Goal: Check status: Check status

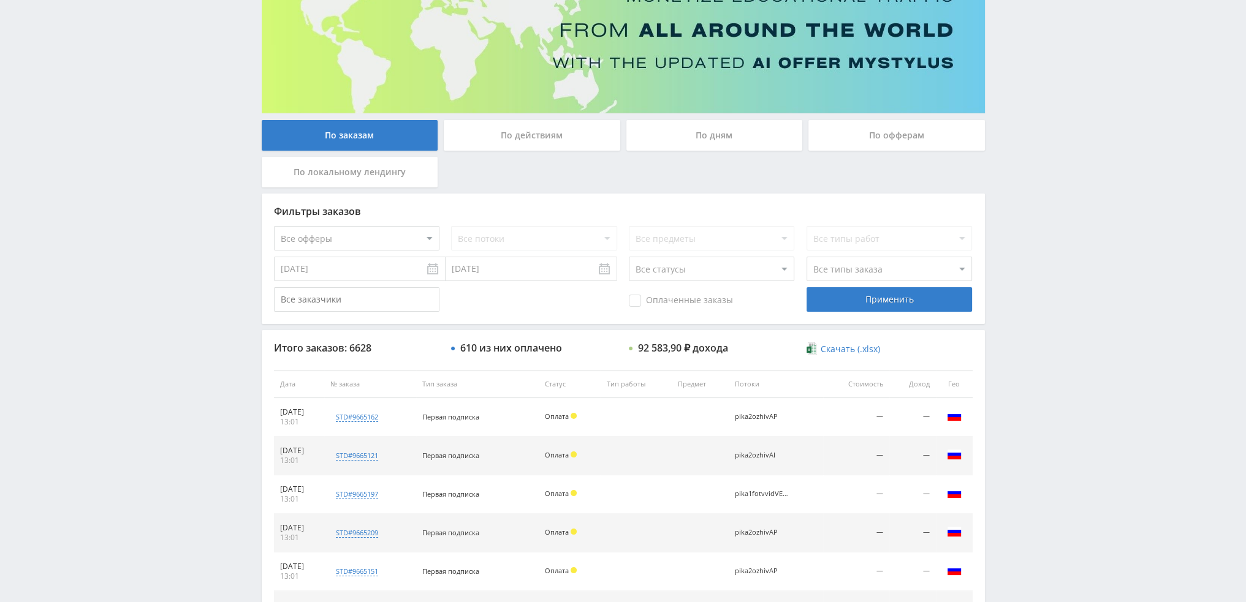
scroll to position [118, 0]
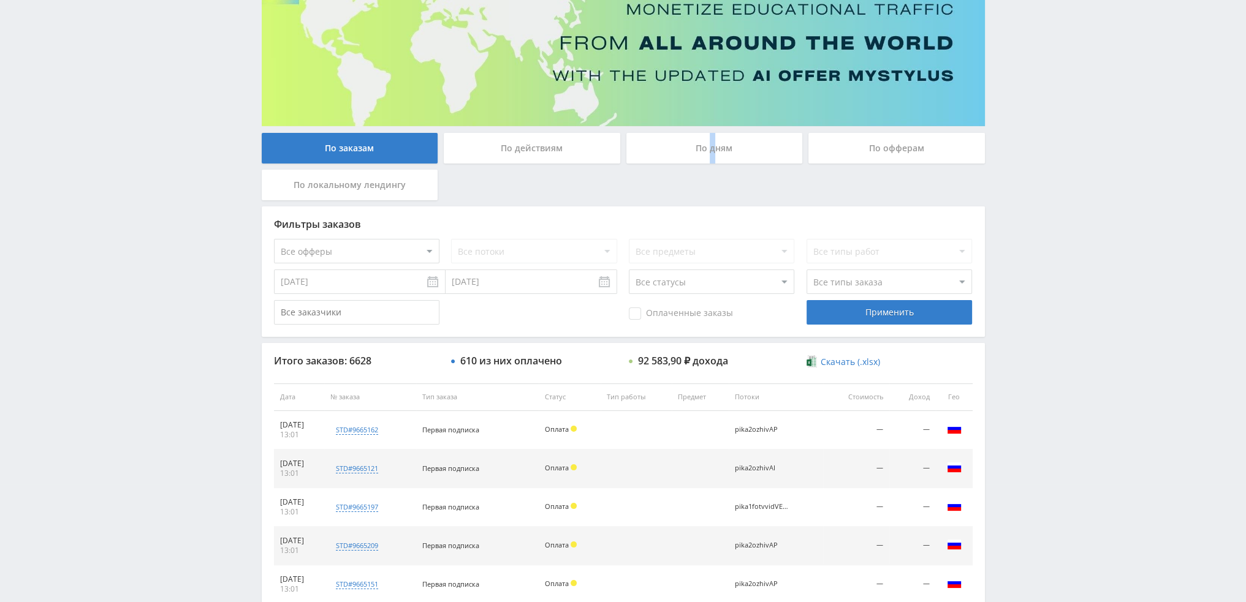
click at [711, 159] on div "По дням" at bounding box center [714, 148] width 176 height 31
click at [706, 151] on div "По дням" at bounding box center [714, 148] width 176 height 31
click at [0, 0] on input "По дням" at bounding box center [0, 0] width 0 height 0
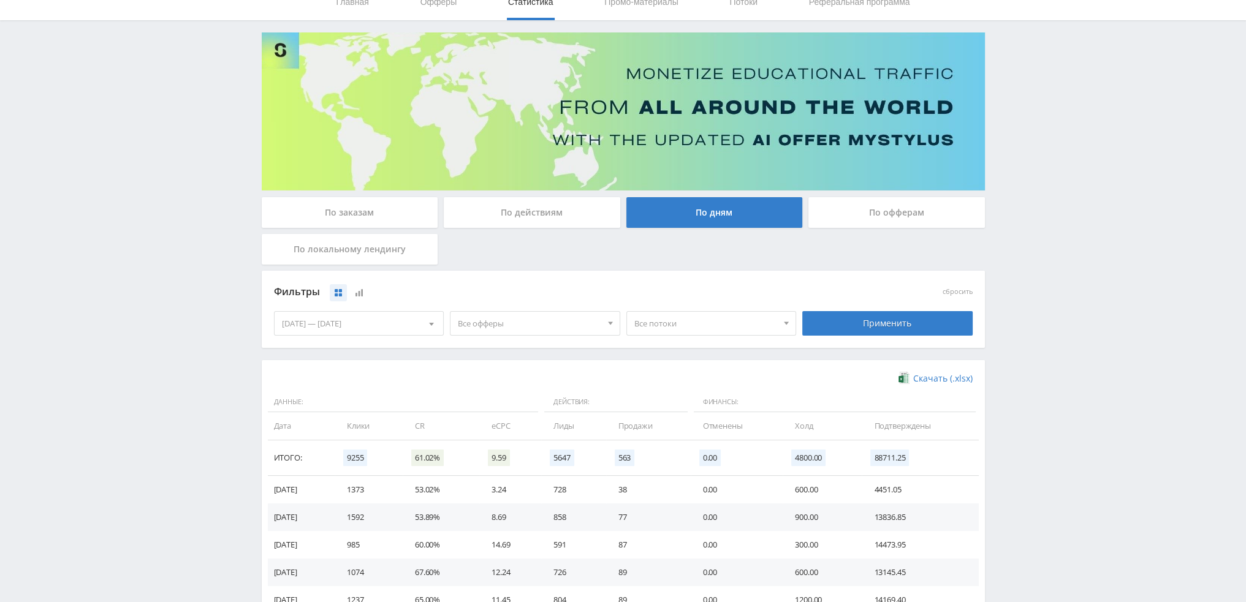
scroll to position [199, 0]
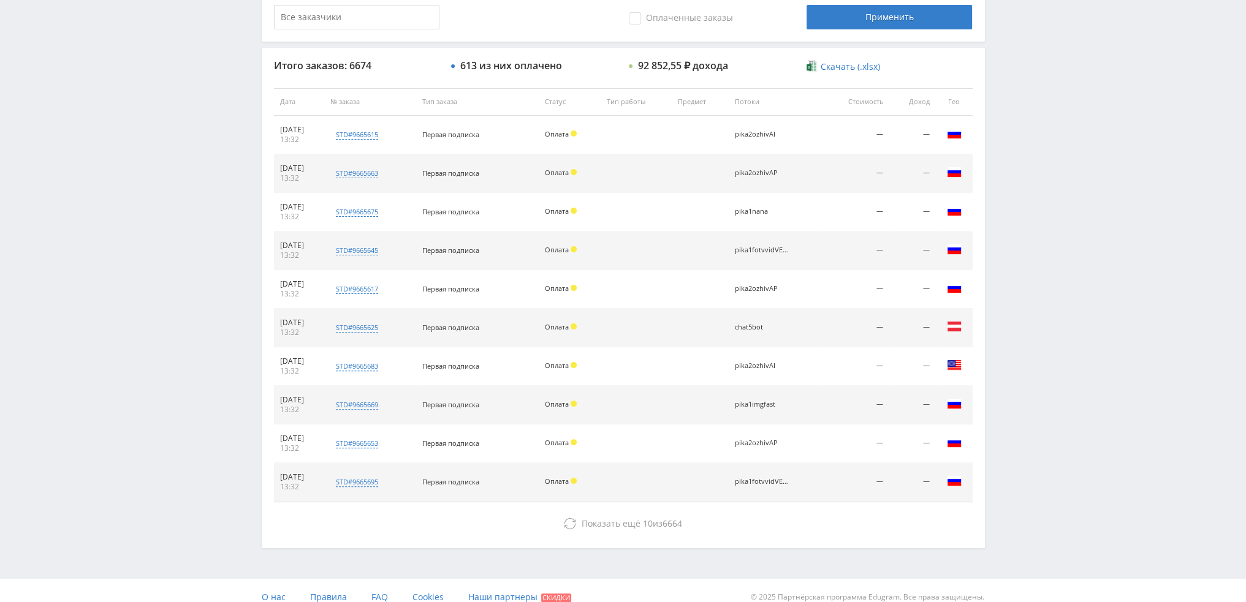
scroll to position [424, 0]
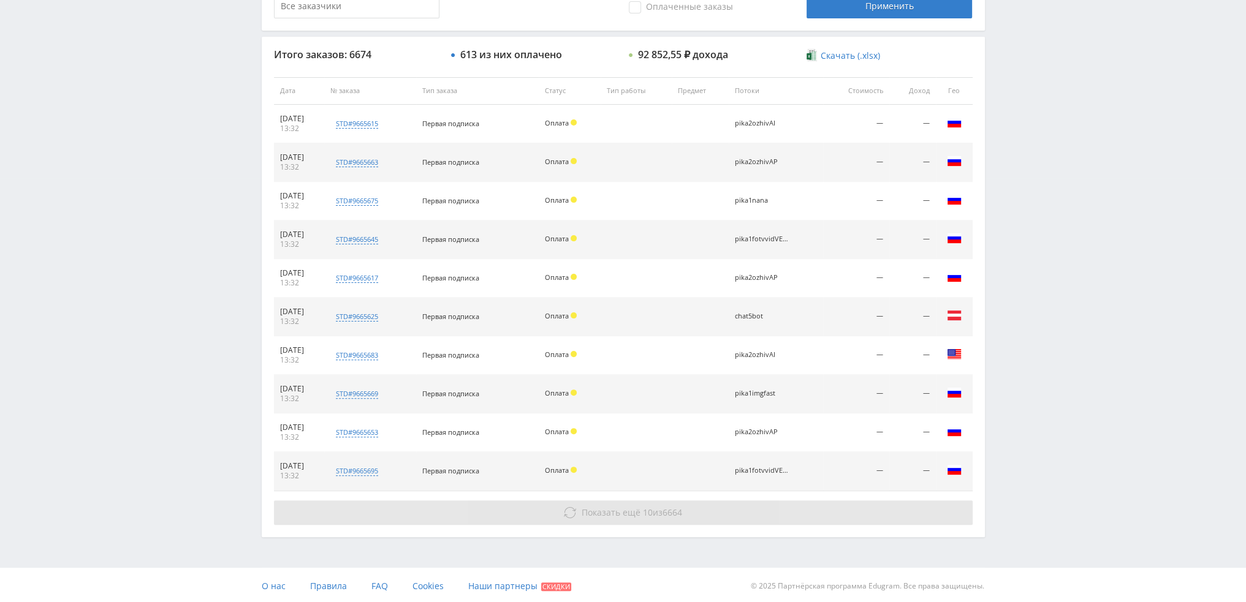
click at [634, 519] on button "Показать ещё 10 из 6664" at bounding box center [623, 513] width 699 height 25
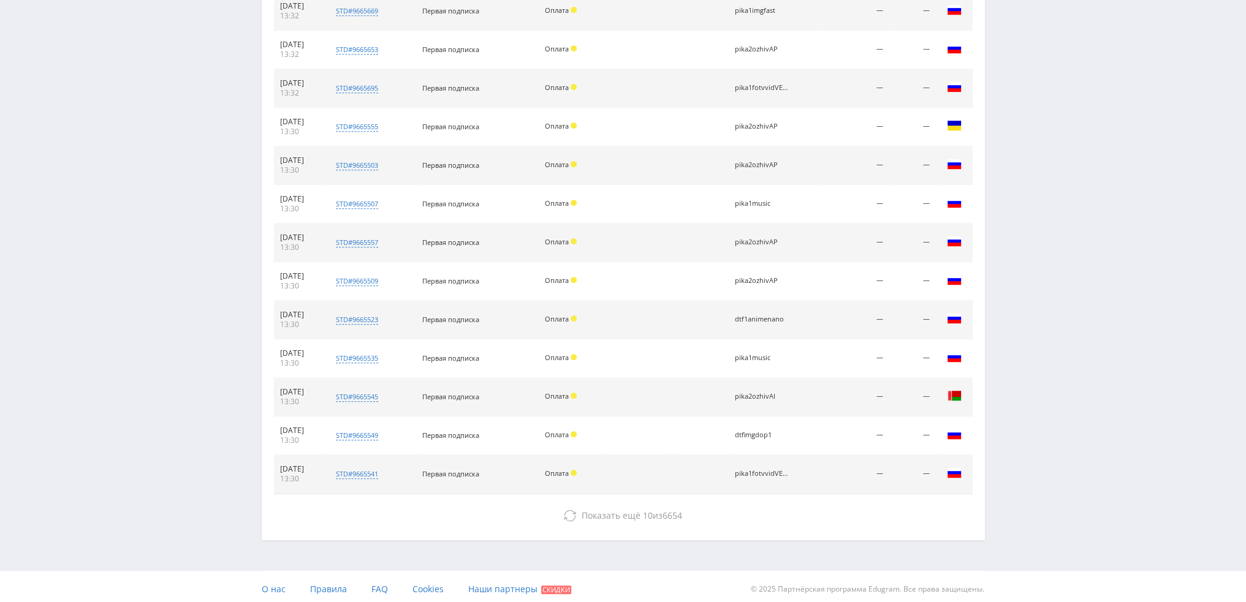
scroll to position [809, 0]
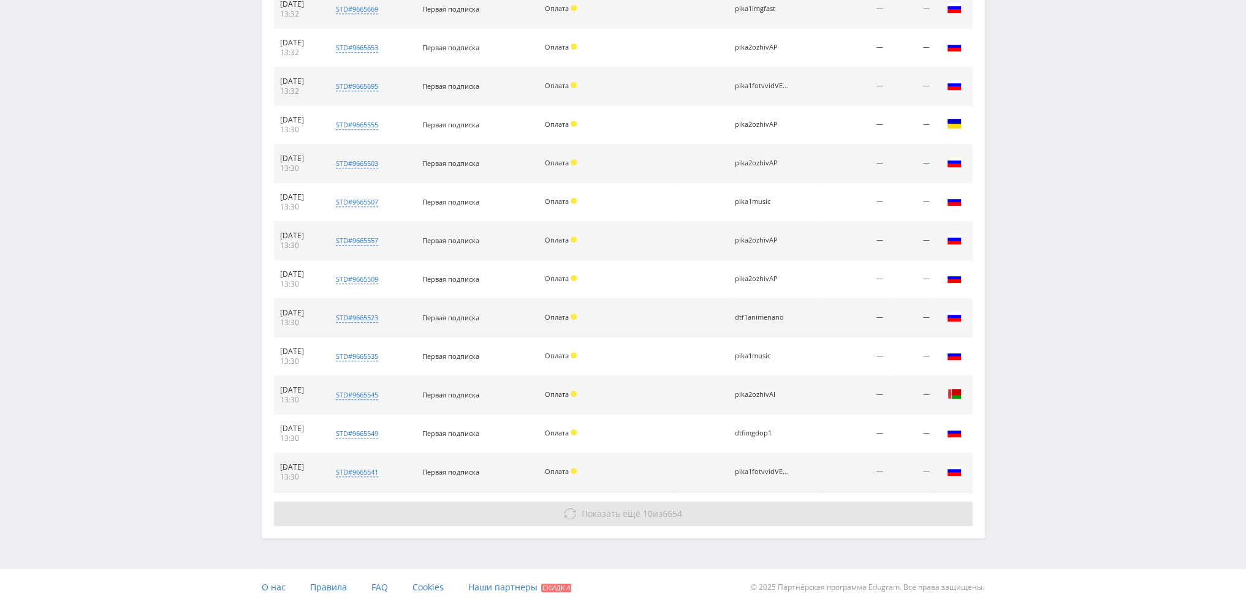
click at [628, 512] on span "Показать ещё" at bounding box center [611, 514] width 59 height 12
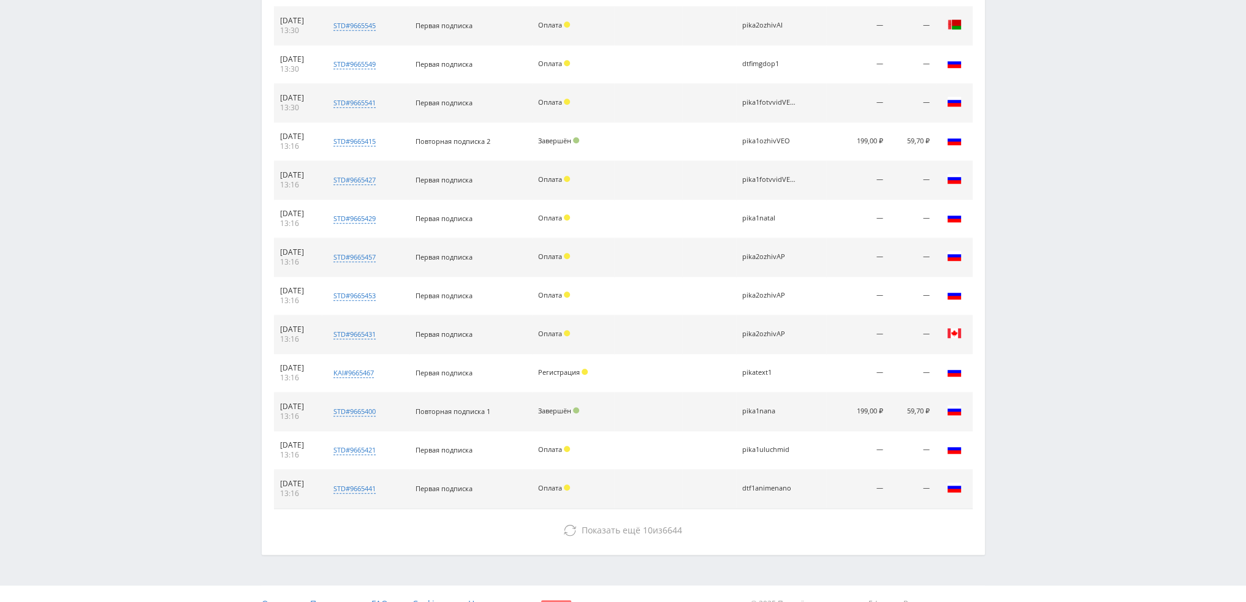
scroll to position [1194, 0]
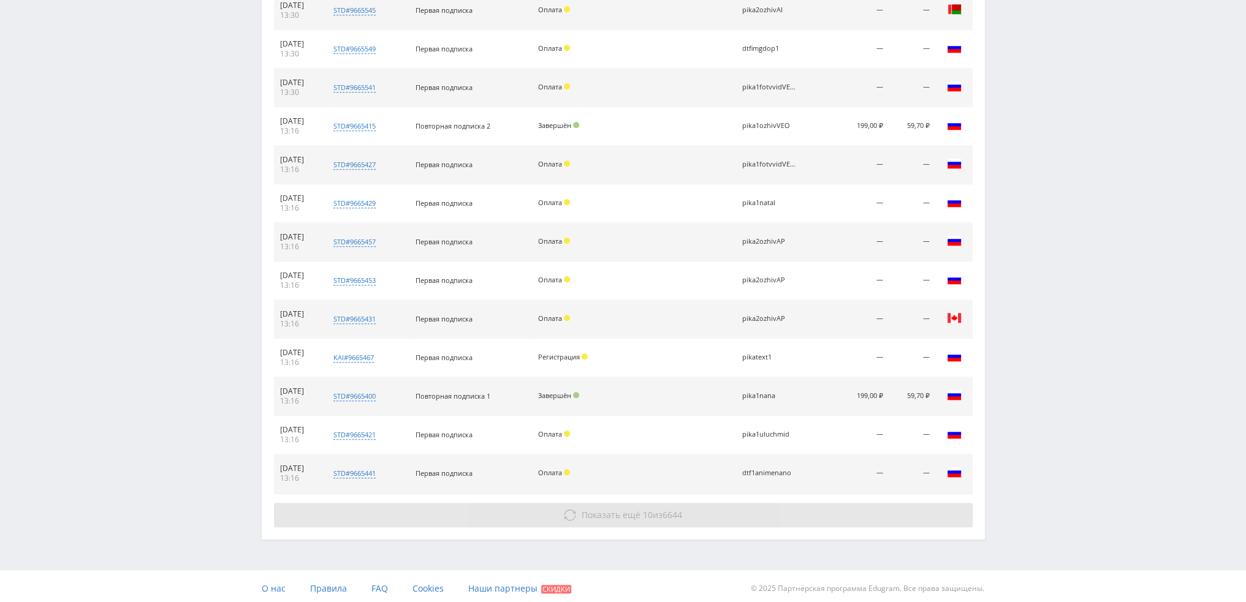
click at [775, 507] on button "Показать ещё 10 из 6644" at bounding box center [623, 515] width 699 height 25
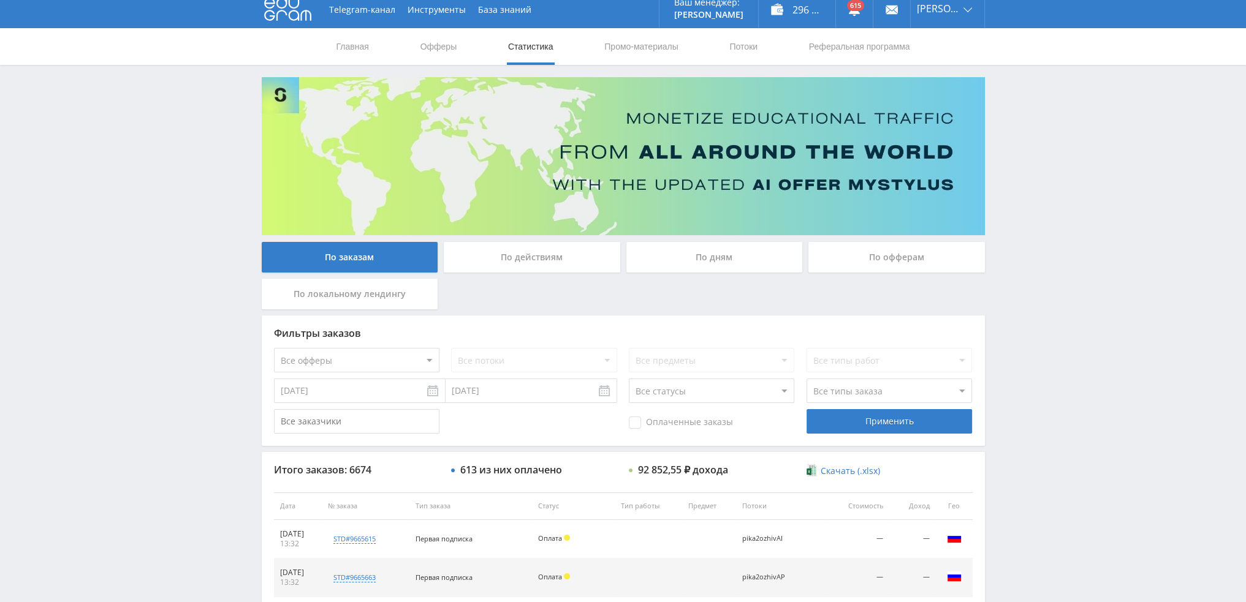
scroll to position [0, 0]
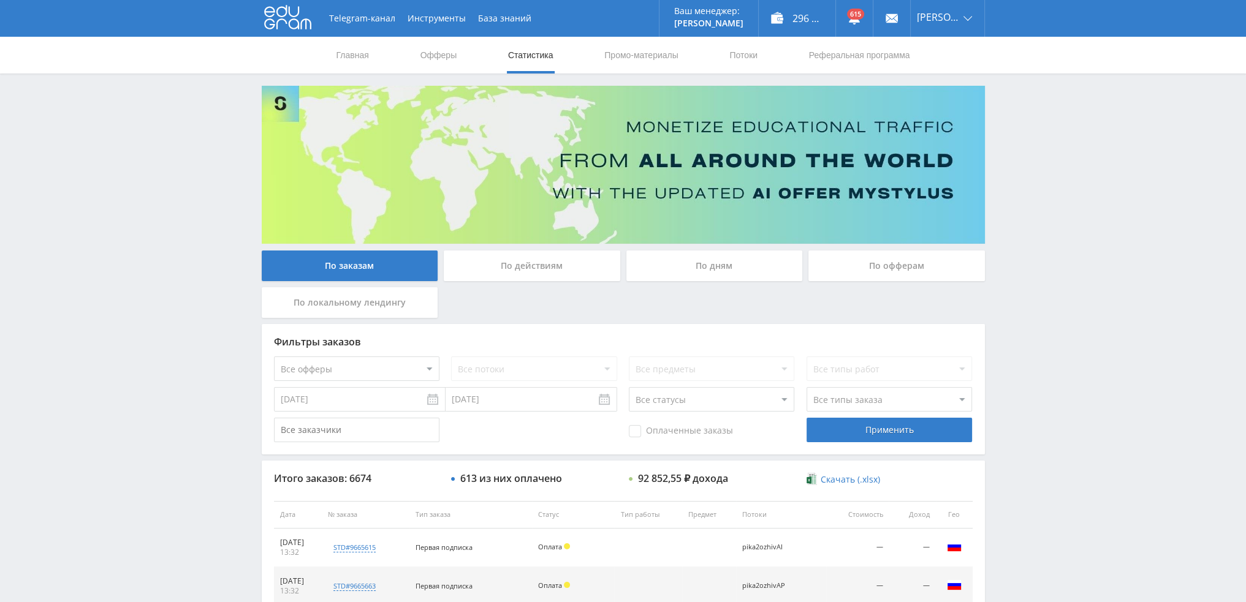
click at [735, 259] on div "По дням" at bounding box center [714, 266] width 176 height 31
click at [0, 0] on input "По дням" at bounding box center [0, 0] width 0 height 0
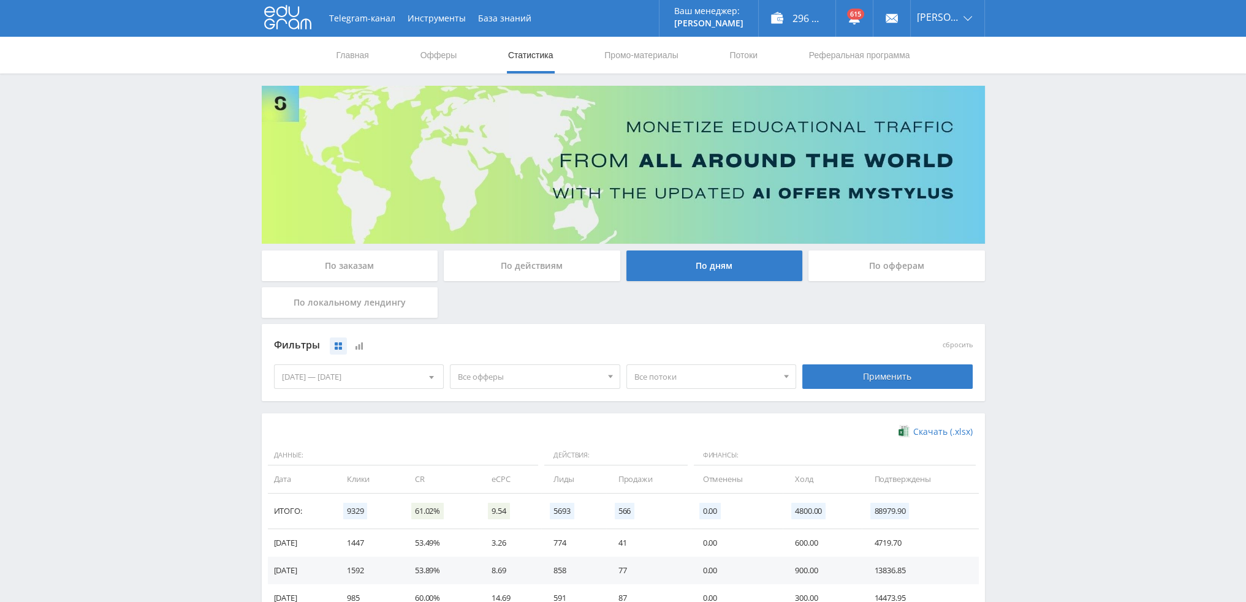
click at [325, 262] on div "По заказам" at bounding box center [350, 266] width 176 height 31
click at [0, 0] on input "По заказам" at bounding box center [0, 0] width 0 height 0
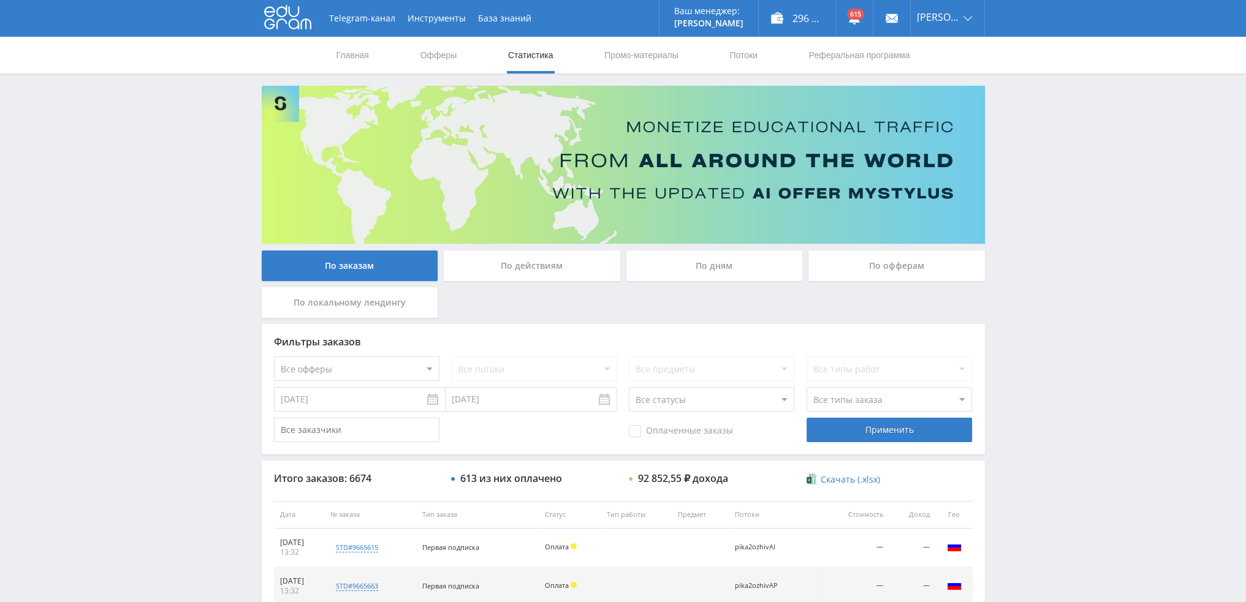
click at [368, 368] on select "Все офферы MyStylus MyStylus - Revshare Кэмп Studybay Автор24 Studybay Brazil S…" at bounding box center [356, 369] width 165 height 25
select select "340"
click at [909, 431] on div "Применить" at bounding box center [888, 430] width 165 height 25
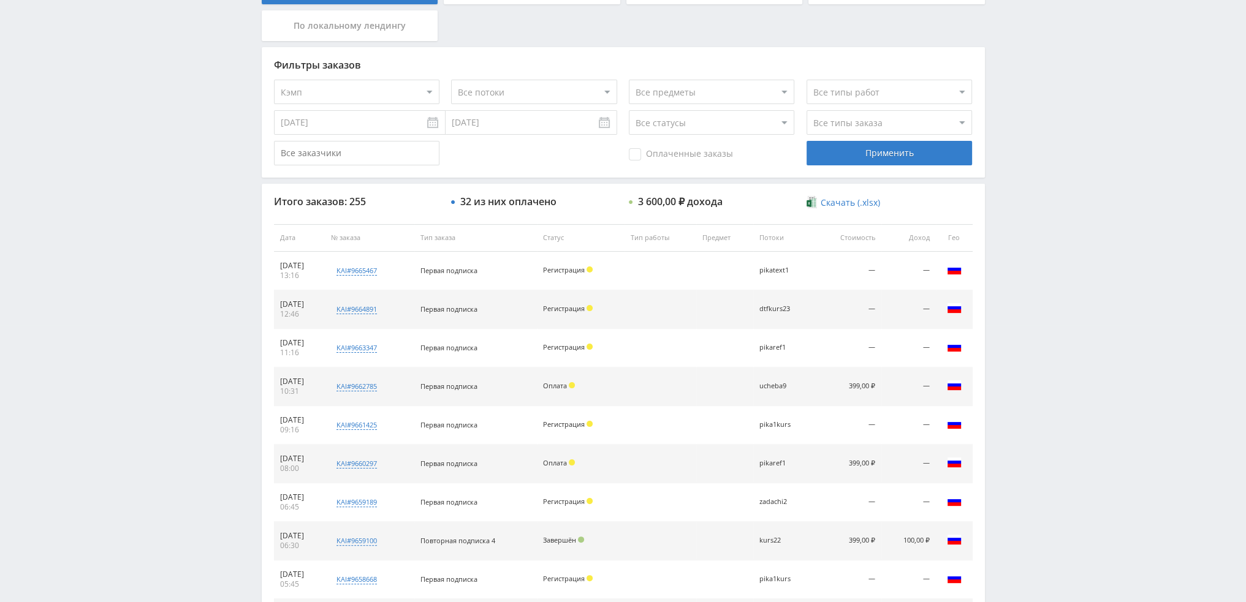
scroll to position [424, 0]
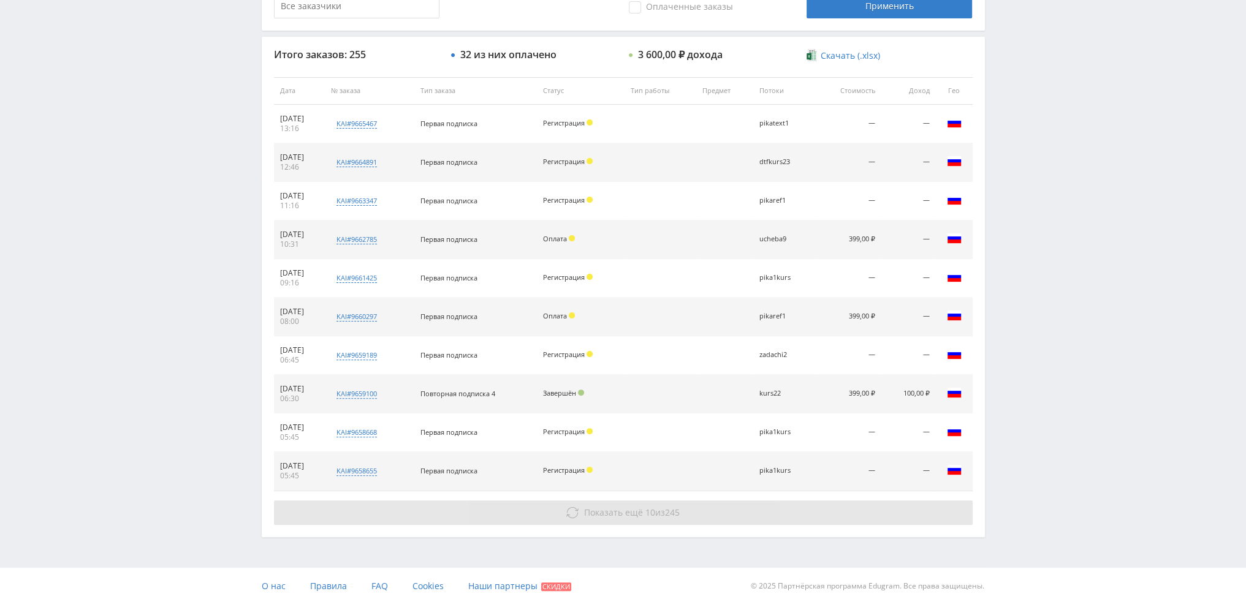
click at [625, 501] on button "Показать ещё 10 из 245" at bounding box center [623, 513] width 699 height 25
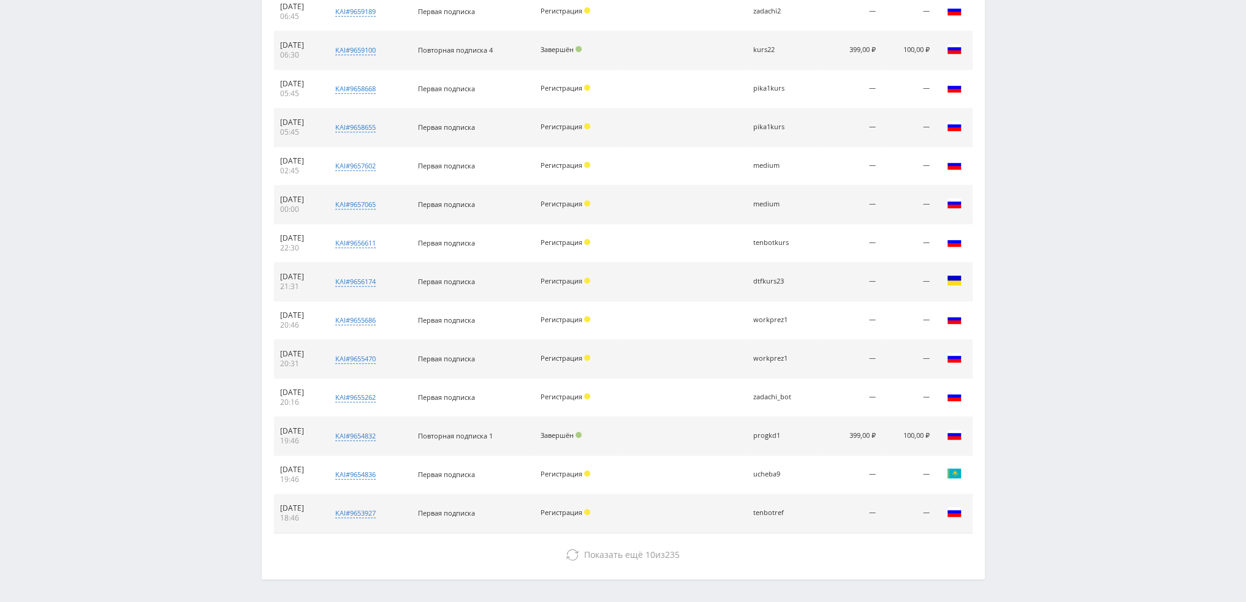
scroll to position [809, 0]
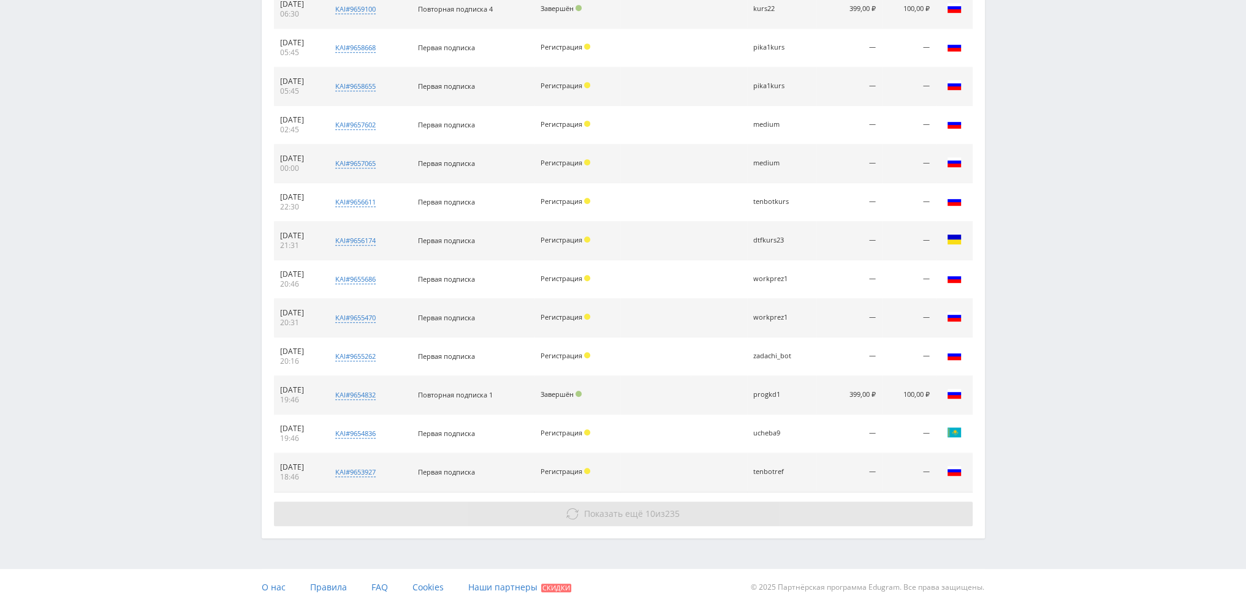
click at [661, 509] on span "Показать ещё 10 из 235" at bounding box center [632, 514] width 96 height 12
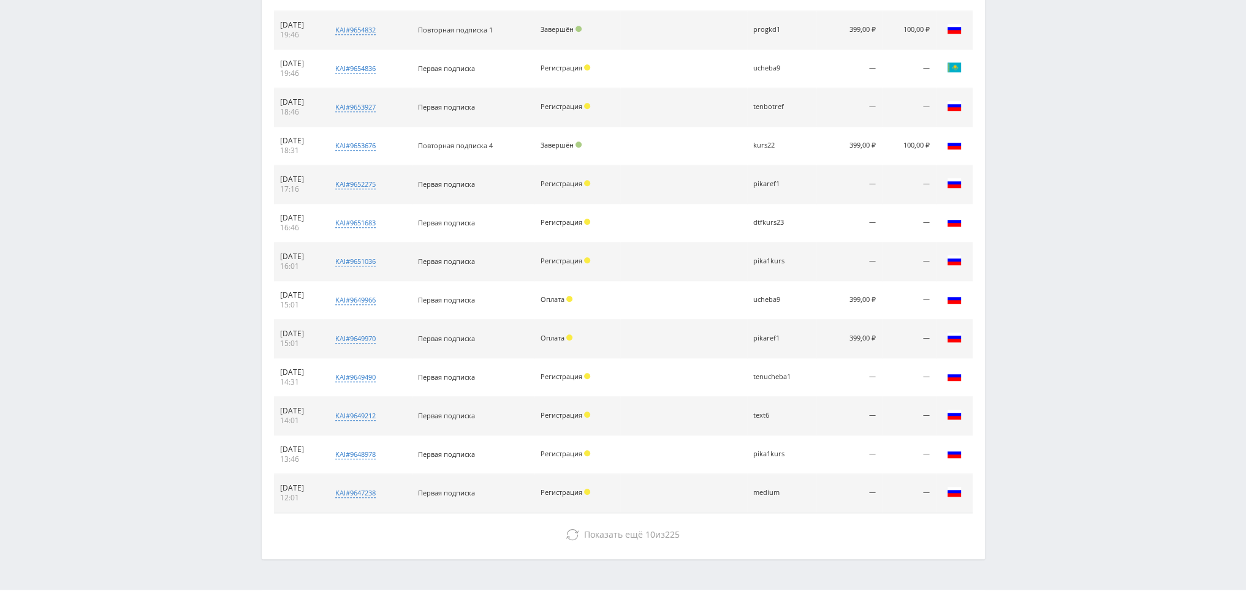
scroll to position [1177, 0]
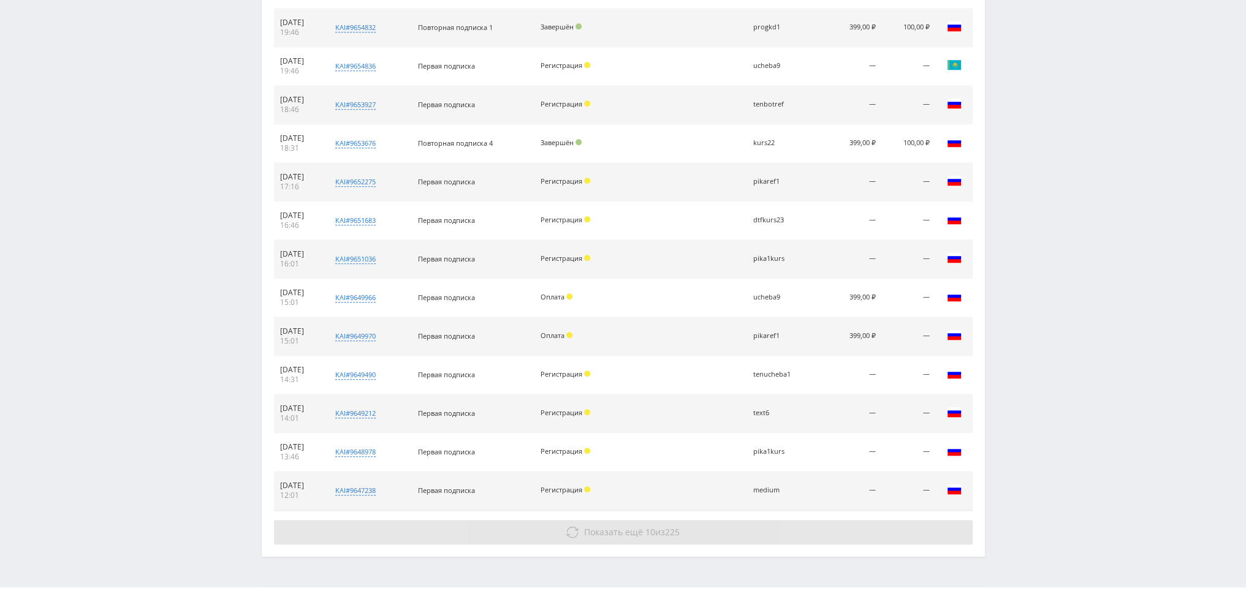
click at [654, 526] on span "Показать ещё 10 из 225" at bounding box center [632, 532] width 96 height 12
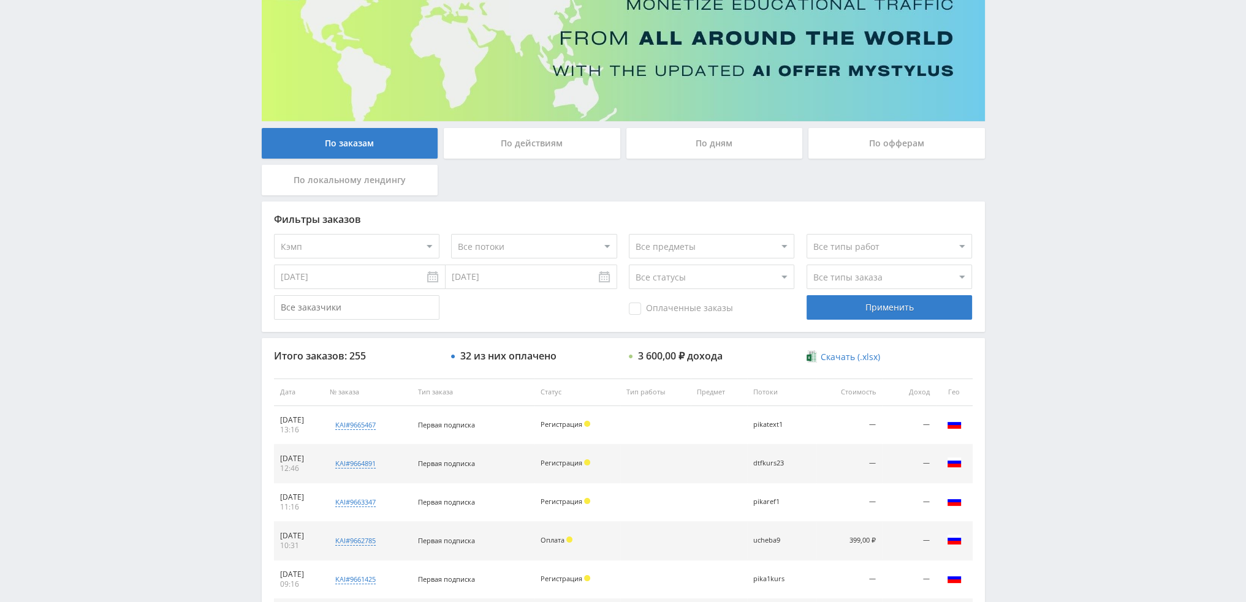
scroll to position [0, 0]
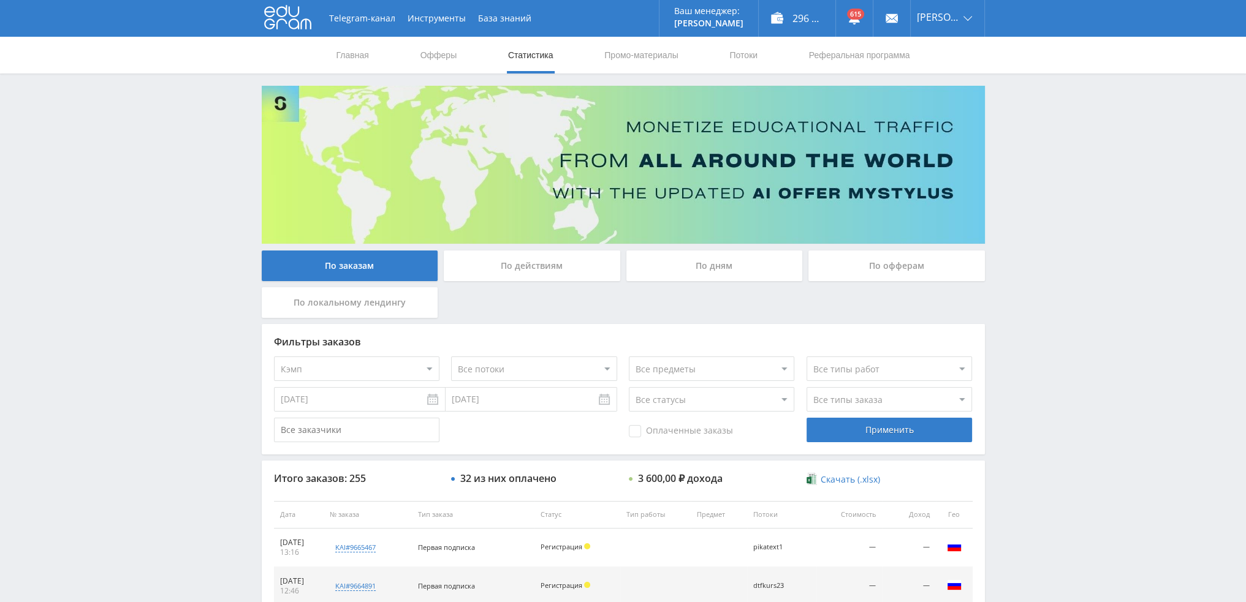
click at [724, 271] on div "По дням" at bounding box center [714, 266] width 176 height 31
click at [0, 0] on input "По дням" at bounding box center [0, 0] width 0 height 0
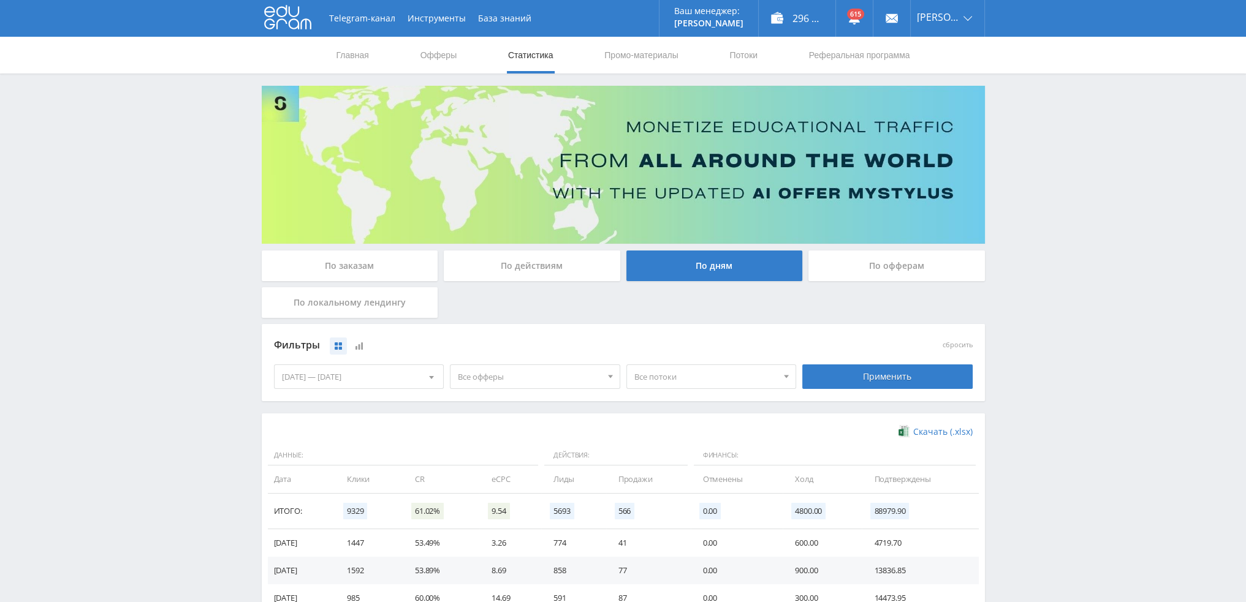
click at [569, 381] on span "Все офферы" at bounding box center [529, 376] width 143 height 23
click at [485, 455] on button "Кэмп" at bounding box center [534, 450] width 169 height 17
click at [495, 458] on button "Кэмп" at bounding box center [534, 450] width 169 height 17
click at [485, 493] on button "Автор24" at bounding box center [534, 485] width 169 height 17
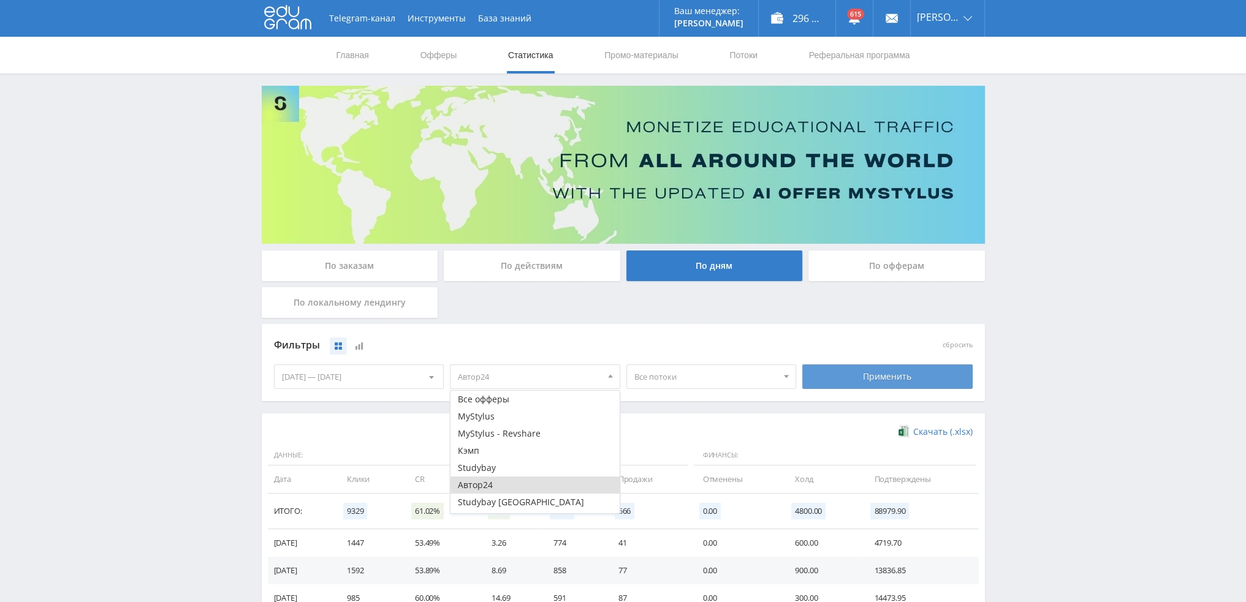
drag, startPoint x: 836, startPoint y: 382, endPoint x: 860, endPoint y: 375, distance: 25.4
click at [837, 382] on div "Применить" at bounding box center [887, 377] width 170 height 25
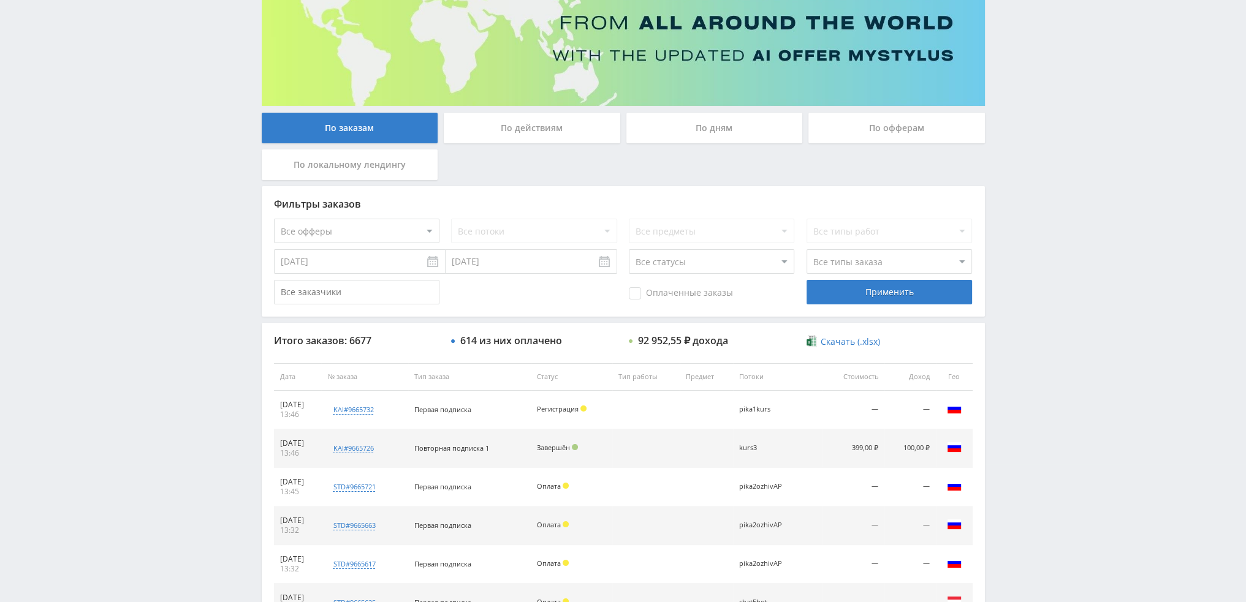
scroll to position [56, 0]
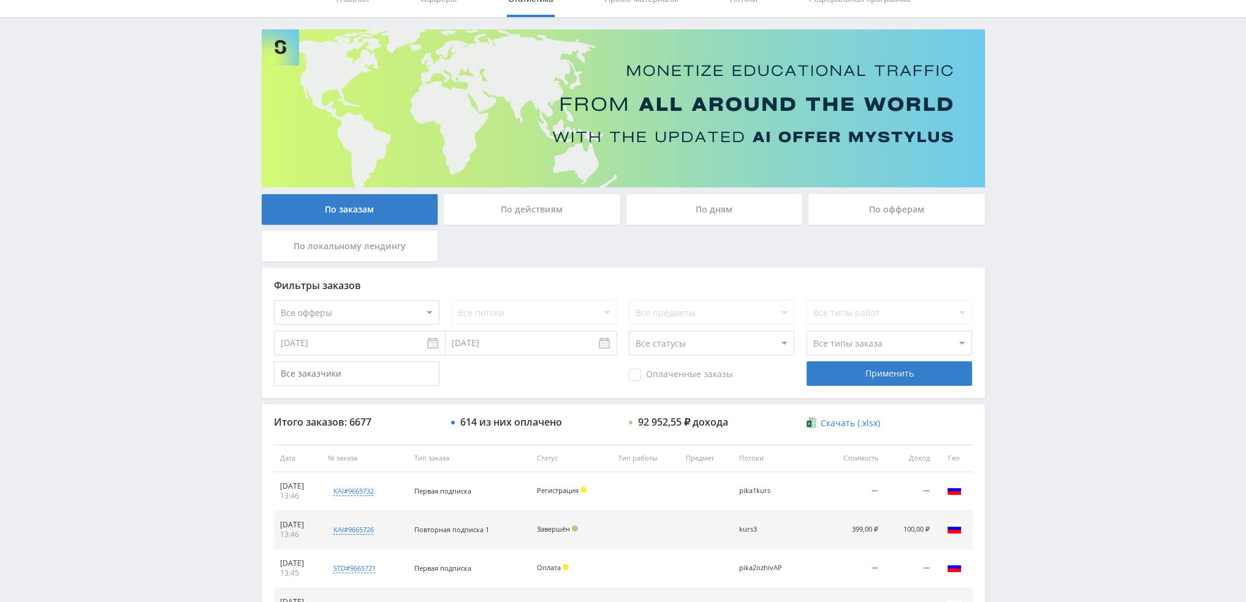
click at [691, 218] on div "По дням" at bounding box center [714, 209] width 176 height 31
click at [0, 0] on input "По дням" at bounding box center [0, 0] width 0 height 0
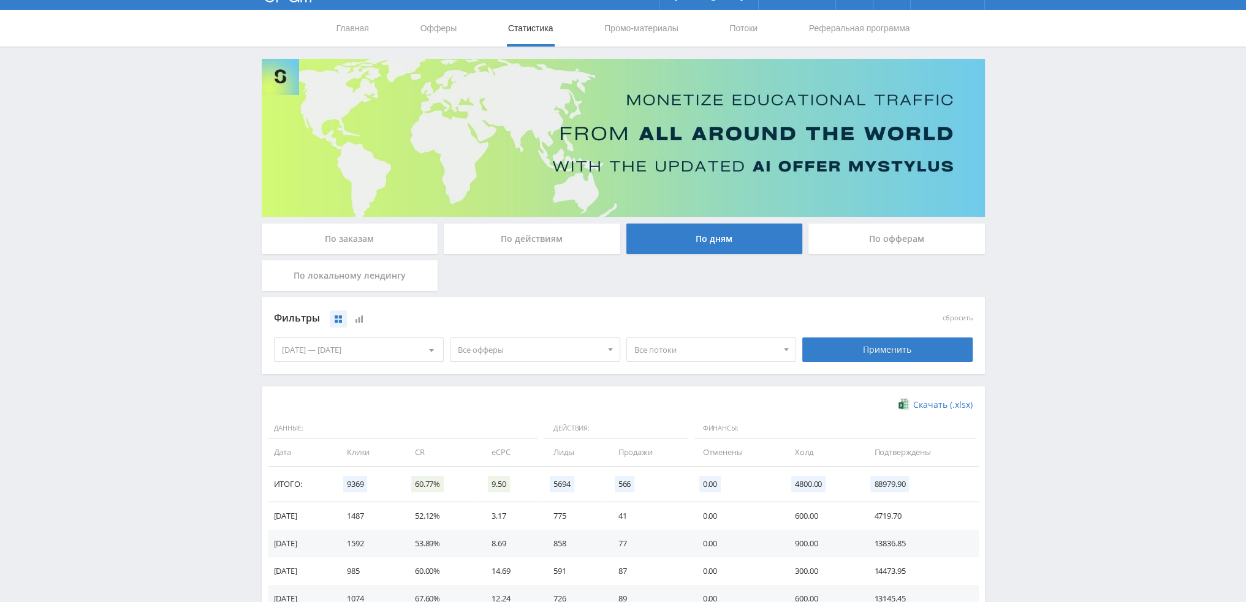
scroll to position [0, 0]
